Goal: Task Accomplishment & Management: Manage account settings

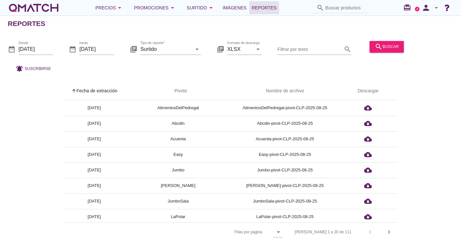
scroll to position [72, 0]
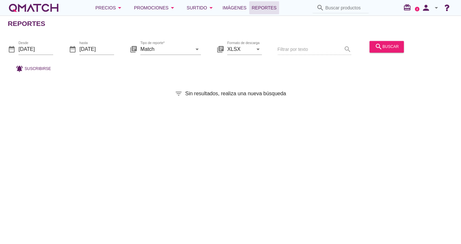
drag, startPoint x: 433, startPoint y: 6, endPoint x: 426, endPoint y: 0, distance: 9.5
click at [433, 6] on icon "arrow_drop_down" at bounding box center [436, 8] width 8 height 8
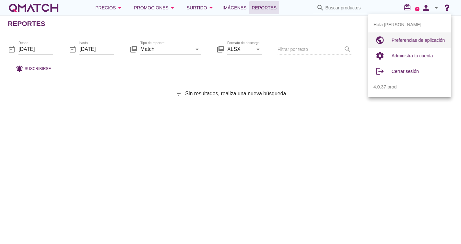
click at [431, 38] on span "Preferencias de aplicación" at bounding box center [418, 40] width 53 height 5
radio input "true"
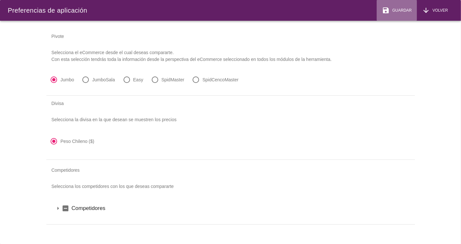
click at [407, 10] on span "Guardar" at bounding box center [401, 10] width 22 height 6
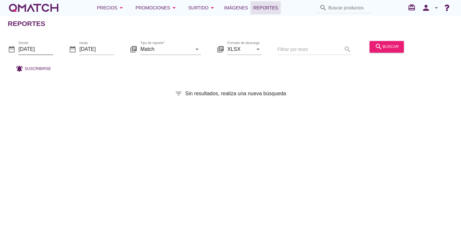
click at [43, 48] on input "[DATE]" at bounding box center [35, 49] width 35 height 10
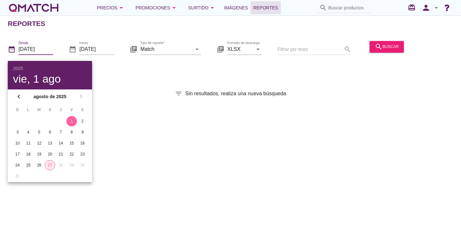
click at [53, 164] on div "27" at bounding box center [50, 165] width 10 height 6
type input "[DATE]"
click at [51, 166] on div "27" at bounding box center [50, 165] width 10 height 6
click at [174, 86] on div "Reportes date_range Desde [DATE] date_range hasta [DATE] library_books Tipo de …" at bounding box center [230, 130] width 461 height 229
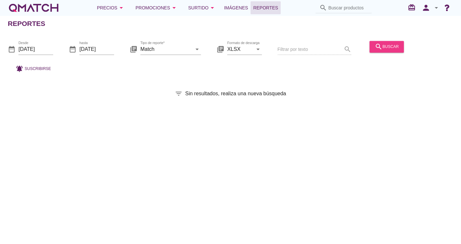
click at [389, 51] on button "search buscar" at bounding box center [387, 47] width 34 height 12
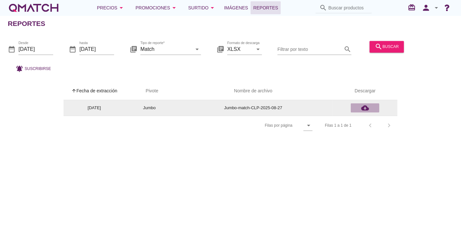
click at [365, 106] on icon "cloud_download" at bounding box center [365, 108] width 8 height 8
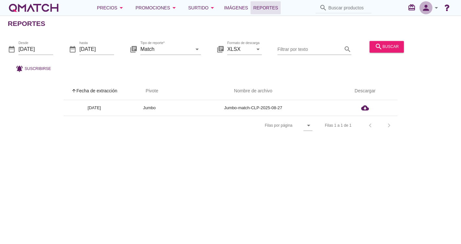
click at [426, 9] on icon "person" at bounding box center [425, 7] width 13 height 9
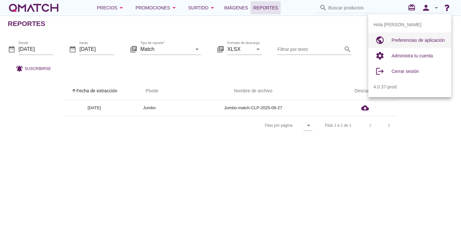
click at [411, 43] on div "Preferencias de aplicación" at bounding box center [419, 40] width 54 height 8
radio input "true"
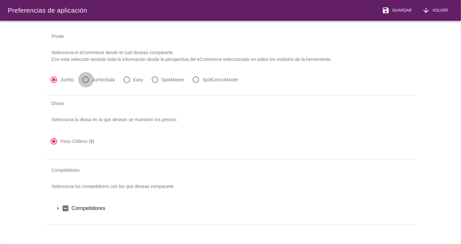
click at [87, 77] on div at bounding box center [85, 79] width 11 height 11
radio input "false"
radio input "true"
click at [402, 13] on span "Guardar" at bounding box center [401, 10] width 22 height 6
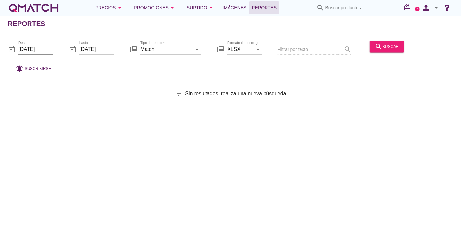
click at [42, 53] on input "[DATE]" at bounding box center [35, 49] width 35 height 10
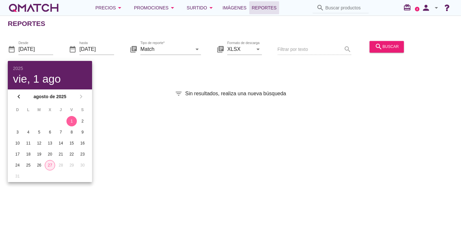
click at [52, 164] on div "27" at bounding box center [50, 165] width 10 height 6
type input "[DATE]"
click at [48, 165] on div "27" at bounding box center [50, 165] width 10 height 6
click at [48, 167] on div "27" at bounding box center [50, 165] width 10 height 6
click at [126, 106] on div "Reportes date_range Desde [DATE] date_range hasta [DATE] library_books Tipo de …" at bounding box center [230, 130] width 461 height 229
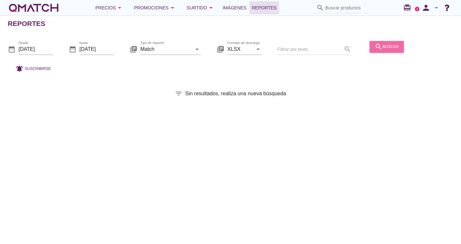
click at [382, 49] on div "search buscar" at bounding box center [387, 47] width 24 height 8
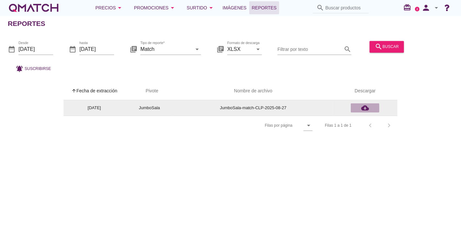
click at [363, 105] on icon "cloud_download" at bounding box center [365, 108] width 8 height 8
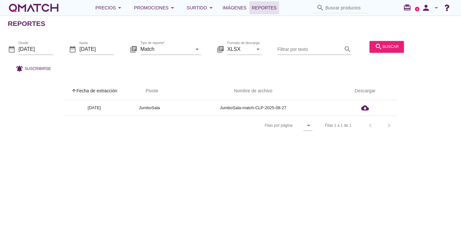
click at [447, 45] on div "date_range Desde 2025-08-27 date_range hasta 2025-08-27 library_books Tipo de r…" at bounding box center [230, 55] width 461 height 43
click at [425, 9] on icon "person" at bounding box center [425, 7] width 13 height 9
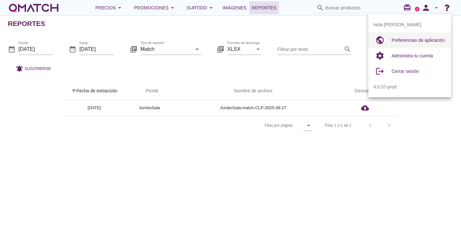
click at [415, 43] on div "Preferencias de aplicación" at bounding box center [419, 40] width 54 height 8
radio input "true"
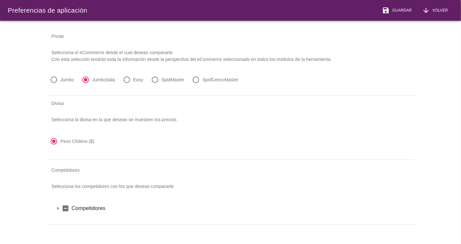
click at [201, 79] on div at bounding box center [196, 79] width 11 height 11
radio input "false"
radio input "true"
click at [406, 11] on span "Guardar" at bounding box center [401, 10] width 22 height 6
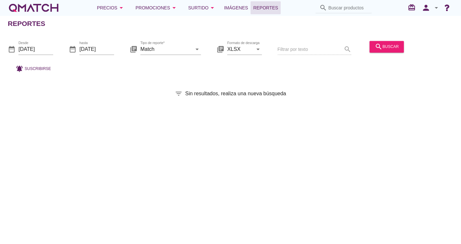
click at [54, 51] on div "date_range Desde [DATE] date_range hasta [DATE] library_books Tipo de reporte* …" at bounding box center [230, 55] width 461 height 43
click at [42, 51] on input "[DATE]" at bounding box center [35, 49] width 35 height 10
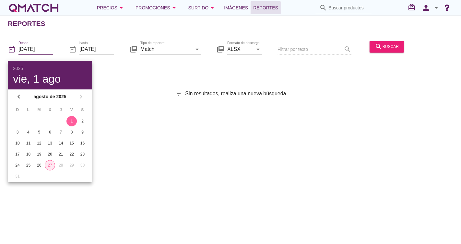
click at [51, 164] on div "27" at bounding box center [50, 165] width 10 height 6
type input "[DATE]"
click at [50, 167] on div "27" at bounding box center [50, 165] width 10 height 6
click at [184, 154] on div "Reportes date_range Desde [DATE] date_range hasta [DATE] library_books Tipo de …" at bounding box center [230, 130] width 461 height 229
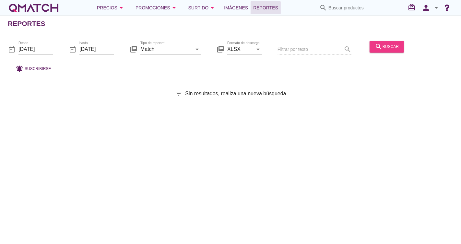
click at [380, 49] on icon "search" at bounding box center [379, 47] width 8 height 8
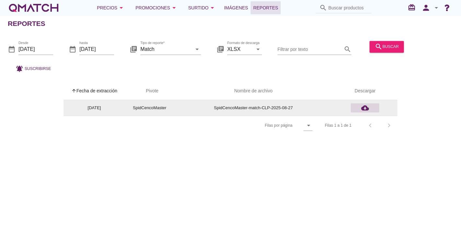
click at [364, 105] on icon "cloud_download" at bounding box center [365, 108] width 8 height 8
